Goal: Check status

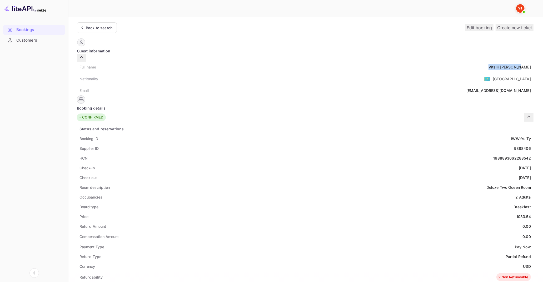
drag, startPoint x: 269, startPoint y: 63, endPoint x: 299, endPoint y: 63, distance: 30.0
click at [299, 63] on div "Full name [PERSON_NAME]" at bounding box center [305, 67] width 456 height 10
copy div "[PERSON_NAME]"
drag, startPoint x: 284, startPoint y: 207, endPoint x: 297, endPoint y: 209, distance: 13.5
click at [516, 214] on div "1083.54" at bounding box center [523, 217] width 14 height 6
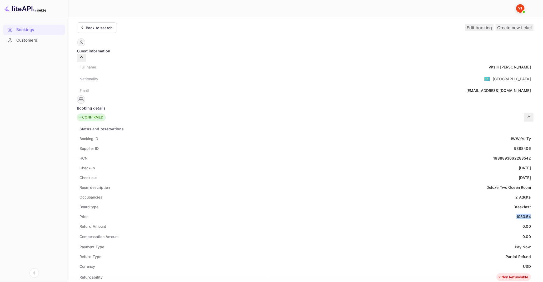
copy div "1083.54"
click at [523, 263] on div "USD" at bounding box center [527, 266] width 8 height 6
drag, startPoint x: 291, startPoint y: 257, endPoint x: 297, endPoint y: 258, distance: 6.4
click at [523, 263] on div "USD" at bounding box center [527, 266] width 8 height 6
copy div "USD"
